Goal: Navigation & Orientation: Find specific page/section

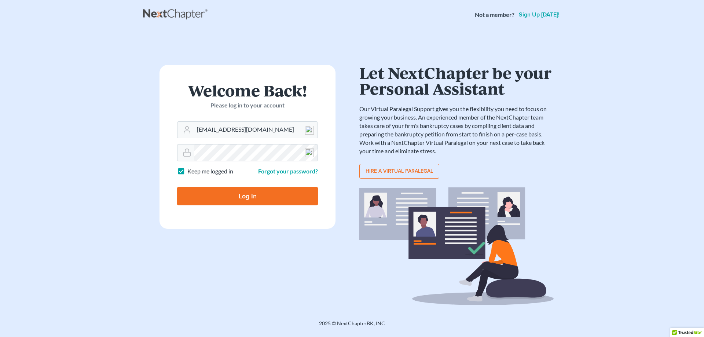
click at [303, 202] on input "Log In" at bounding box center [247, 196] width 141 height 18
type input "Thinking..."
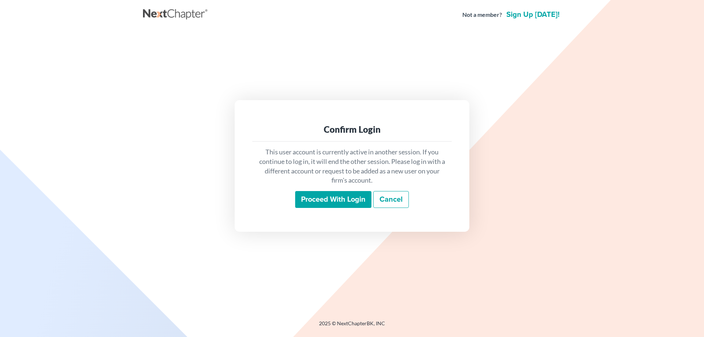
click at [313, 205] on input "Proceed with login" at bounding box center [333, 199] width 76 height 17
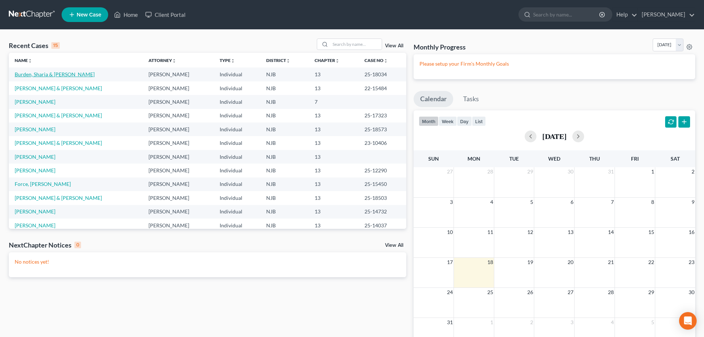
click at [61, 75] on link "Burden, Sharia & Eddie" at bounding box center [55, 74] width 80 height 6
